Goal: Complete application form

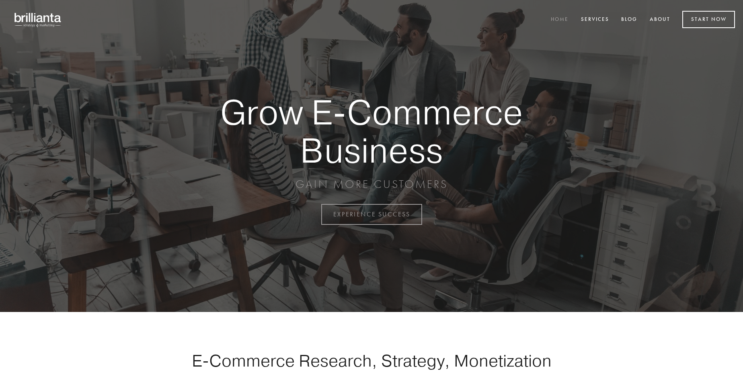
scroll to position [2106, 0]
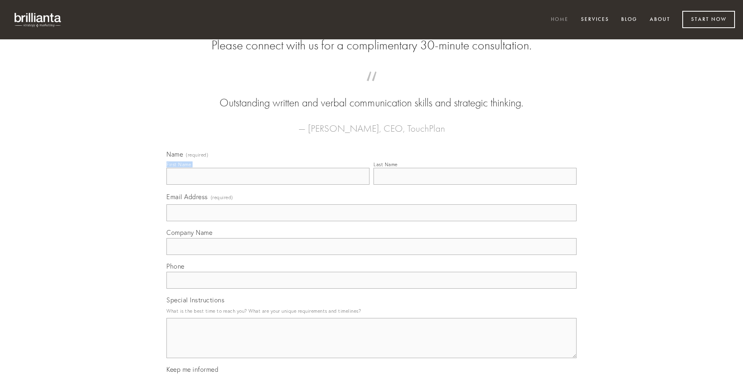
type input "[PERSON_NAME]"
click at [475, 185] on input "Last Name" at bounding box center [474, 176] width 203 height 17
type input "[PERSON_NAME]"
click at [371, 221] on input "Email Address (required)" at bounding box center [371, 213] width 410 height 17
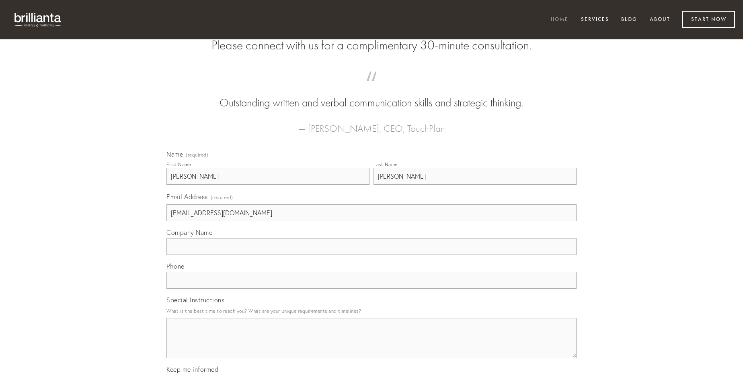
type input "[EMAIL_ADDRESS][DOMAIN_NAME]"
click at [371, 255] on input "Company Name" at bounding box center [371, 246] width 410 height 17
type input "sed"
click at [371, 289] on input "text" at bounding box center [371, 280] width 410 height 17
click at [371, 346] on textarea "Special Instructions" at bounding box center [371, 338] width 410 height 40
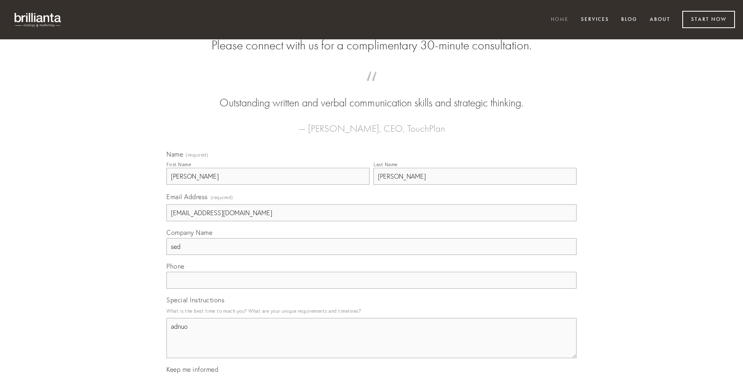
type textarea "adnuo"
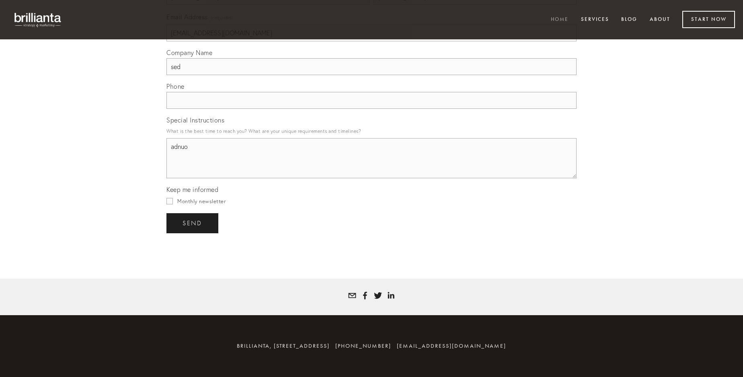
click at [193, 223] on span "send" at bounding box center [192, 223] width 20 height 7
